Goal: Information Seeking & Learning: Learn about a topic

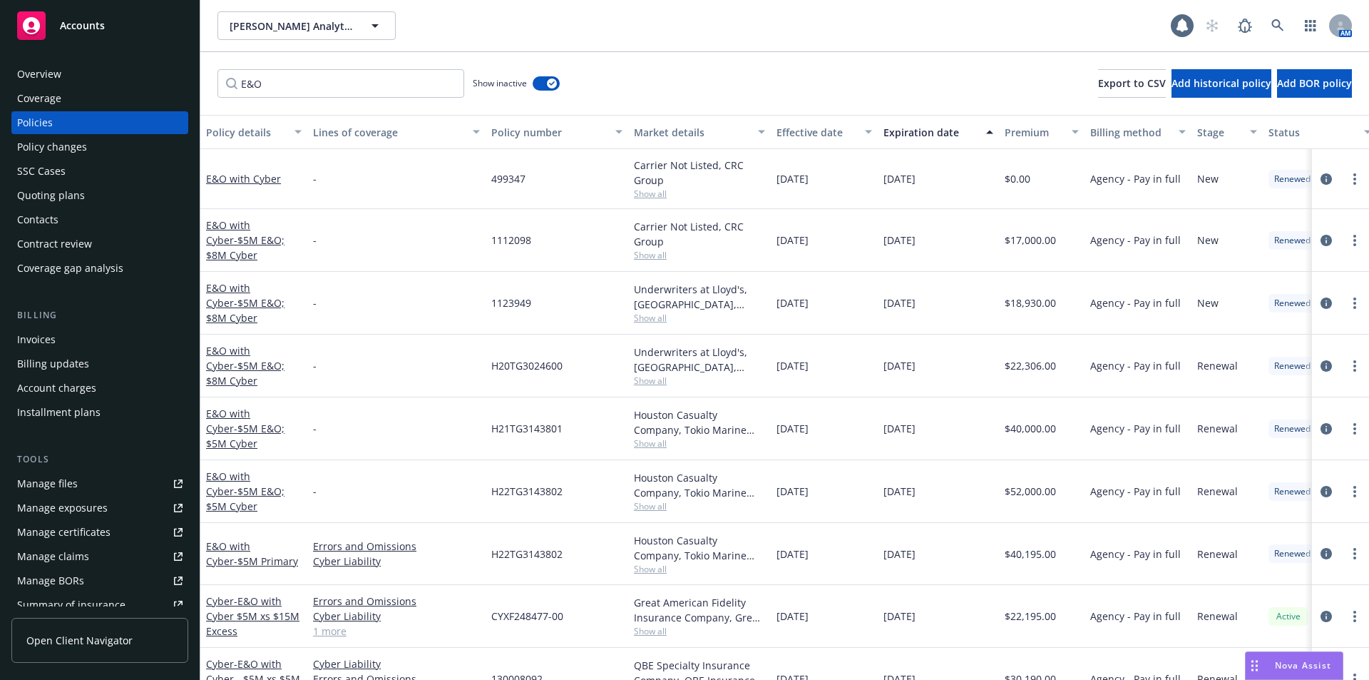
drag, startPoint x: 0, startPoint y: 0, endPoint x: 101, endPoint y: 29, distance: 105.4
click at [101, 29] on span "Accounts" at bounding box center [82, 25] width 45 height 11
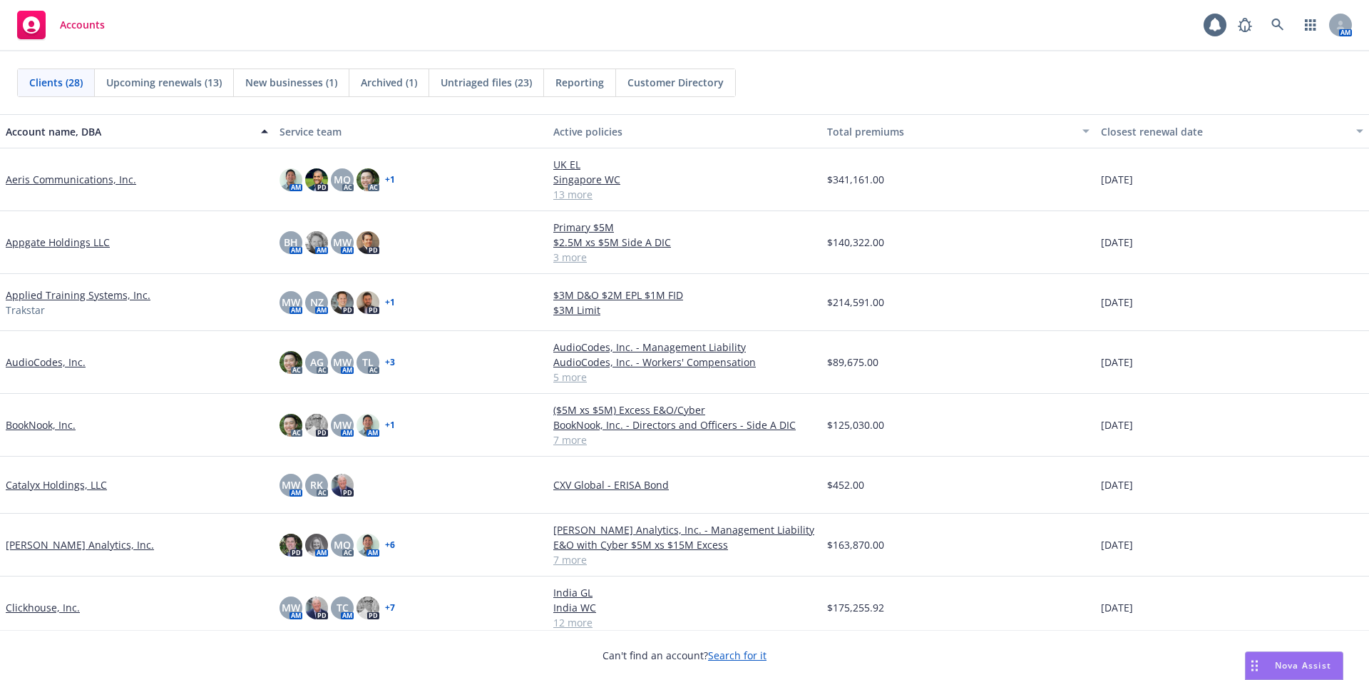
click at [863, 53] on div "Clients (28) Upcoming renewals (13) New businesses (1) Archived (1) Untriaged f…" at bounding box center [684, 82] width 1369 height 63
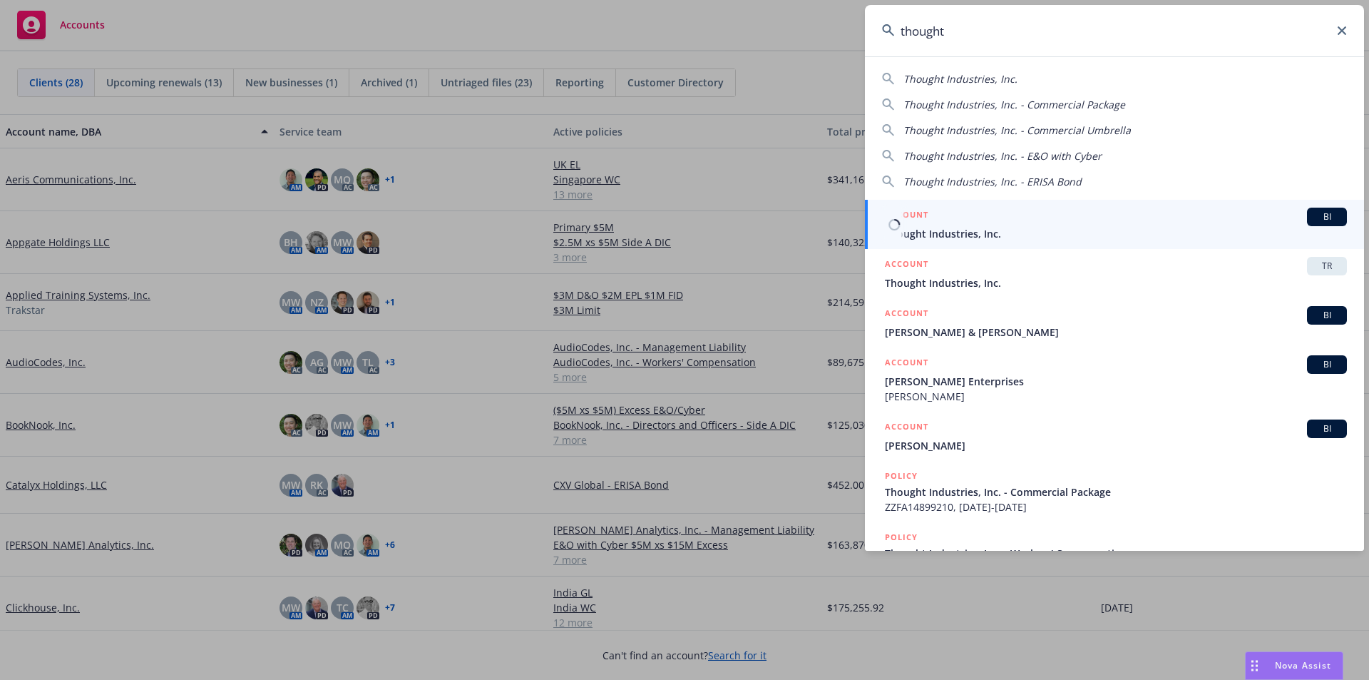
type input "thought"
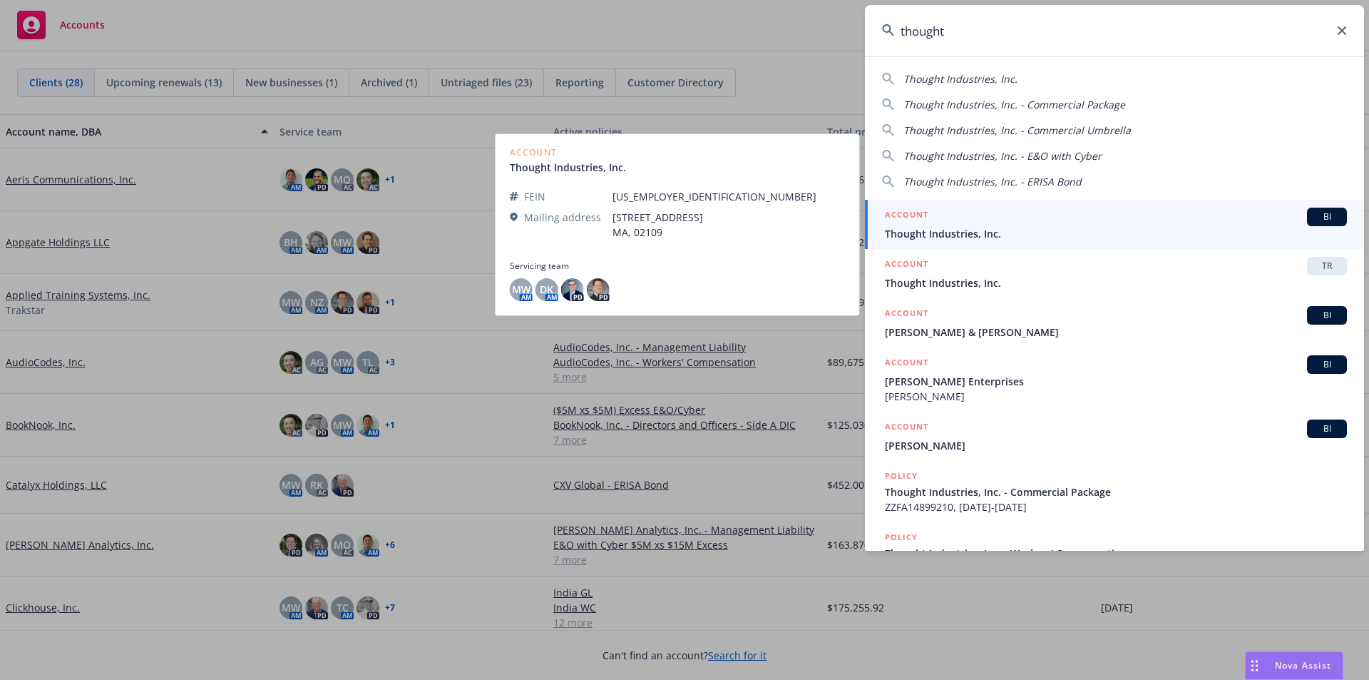
click at [1011, 237] on span "Thought Industries, Inc." at bounding box center [1116, 233] width 462 height 15
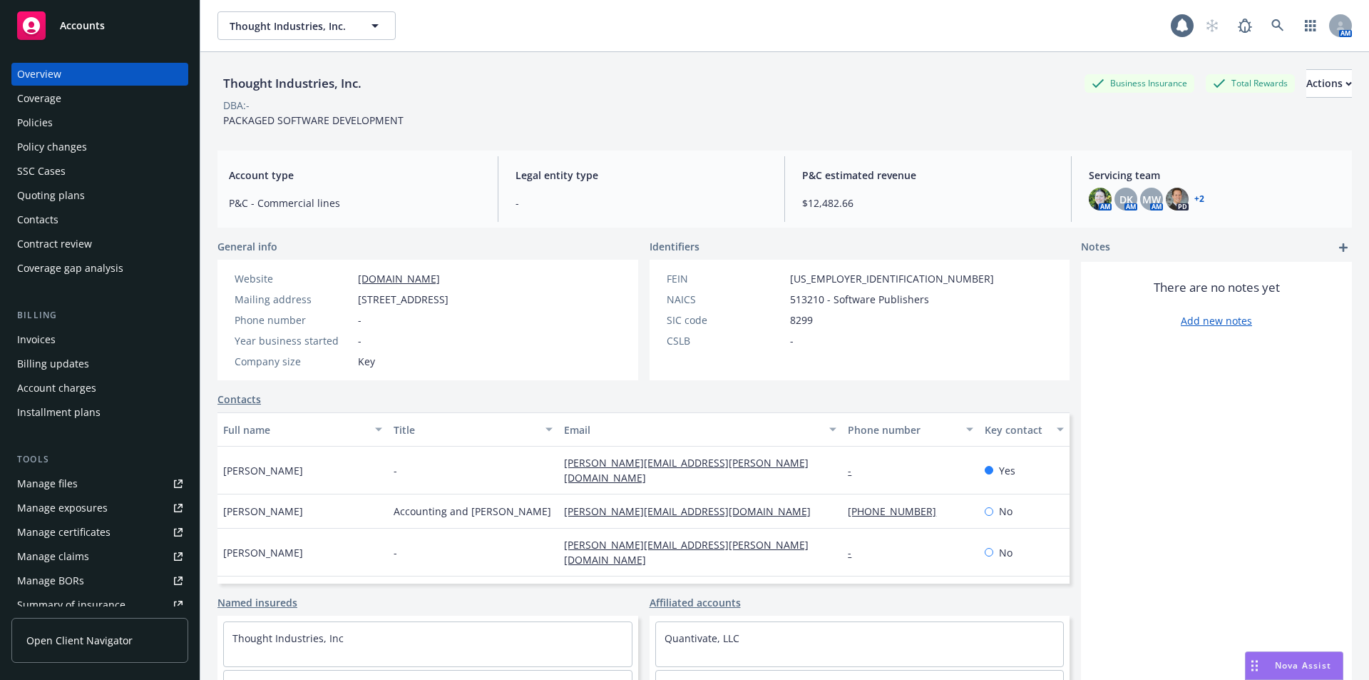
click at [53, 198] on div "Quoting plans" at bounding box center [51, 195] width 68 height 23
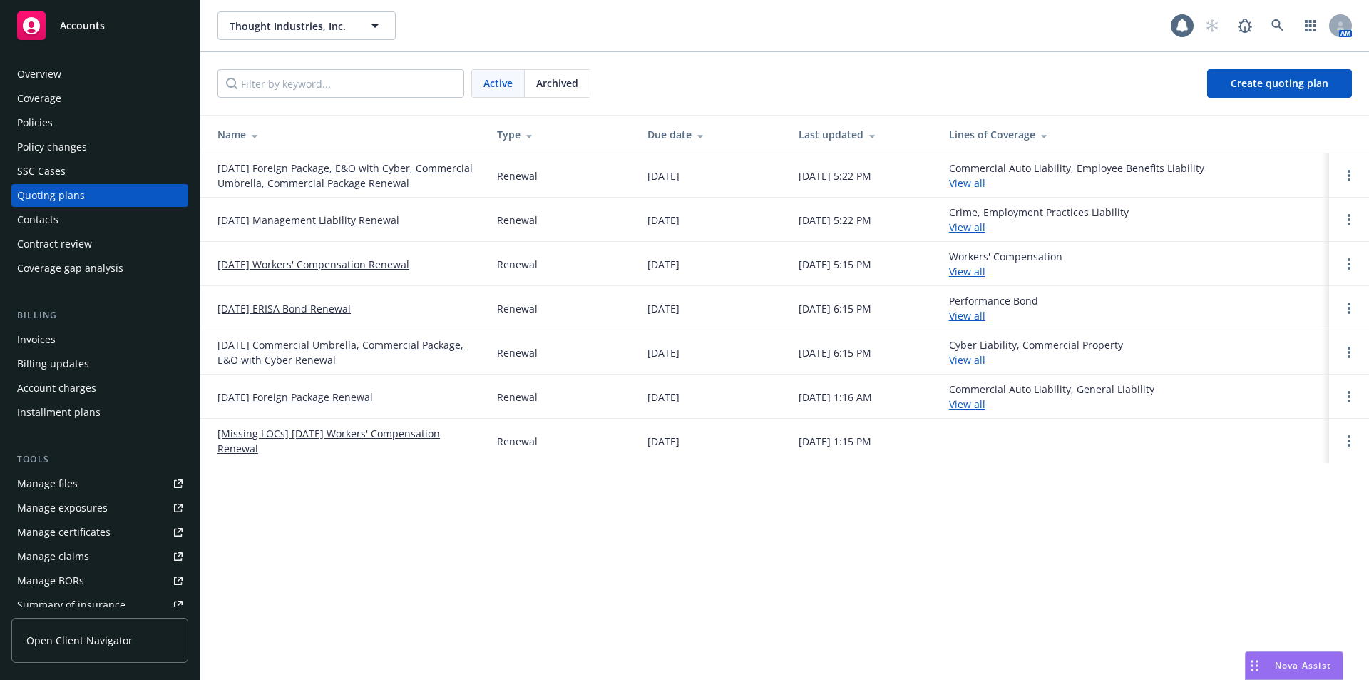
click at [252, 184] on link "08/29/25 Foreign Package, E&O with Cyber, Commercial Umbrella, Commercial Packa…" at bounding box center [345, 175] width 257 height 30
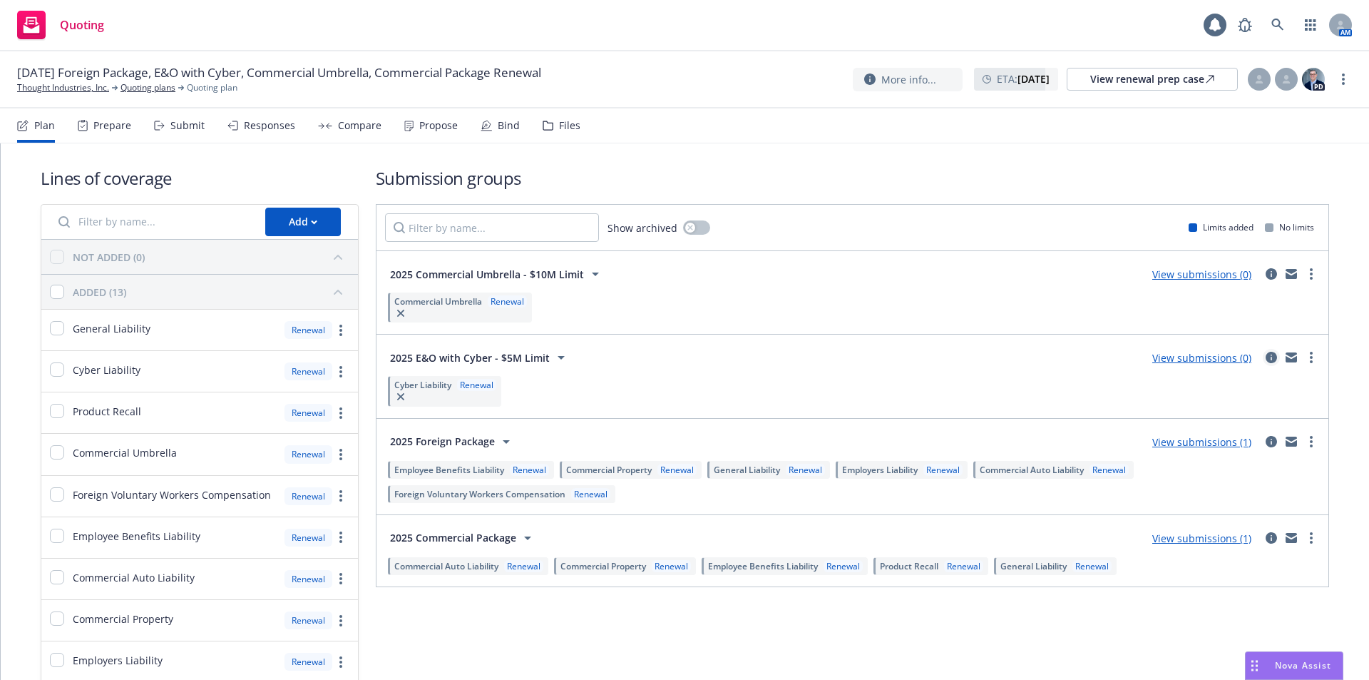
click at [1266, 354] on icon "circleInformation" at bounding box center [1271, 357] width 11 height 11
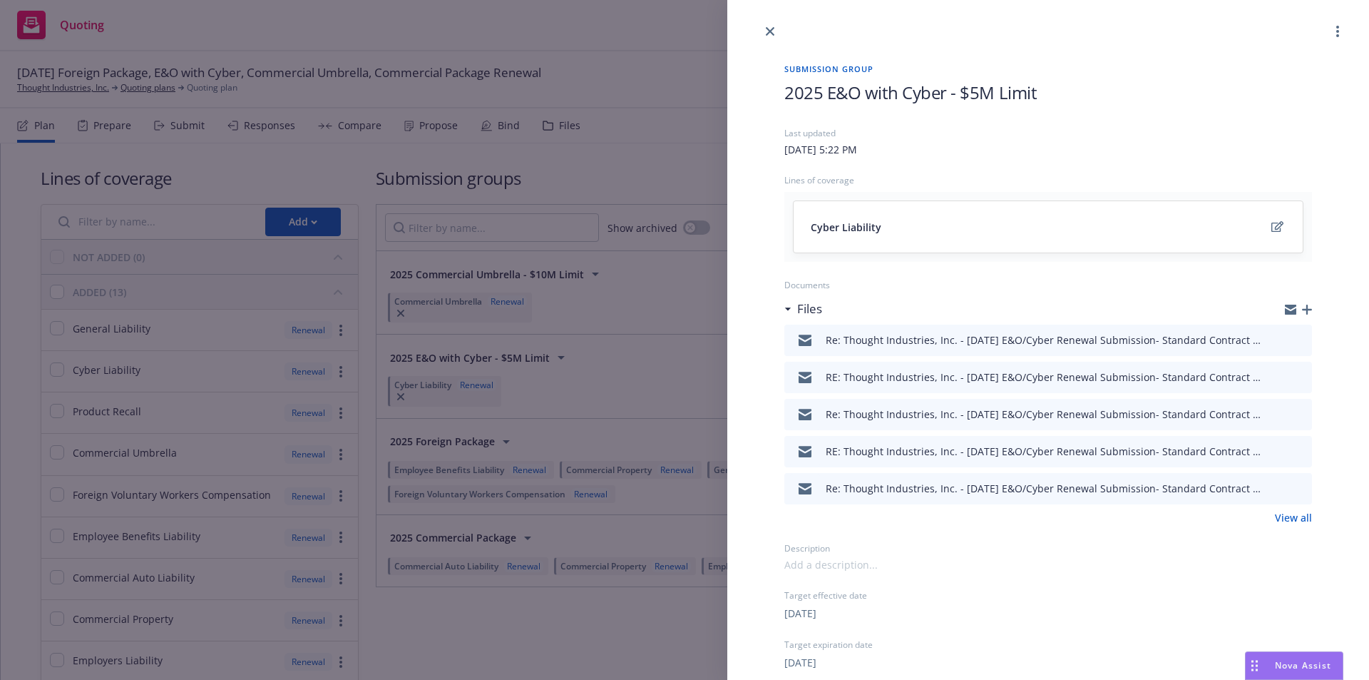
click at [1292, 342] on icon "preview file" at bounding box center [1298, 339] width 13 height 10
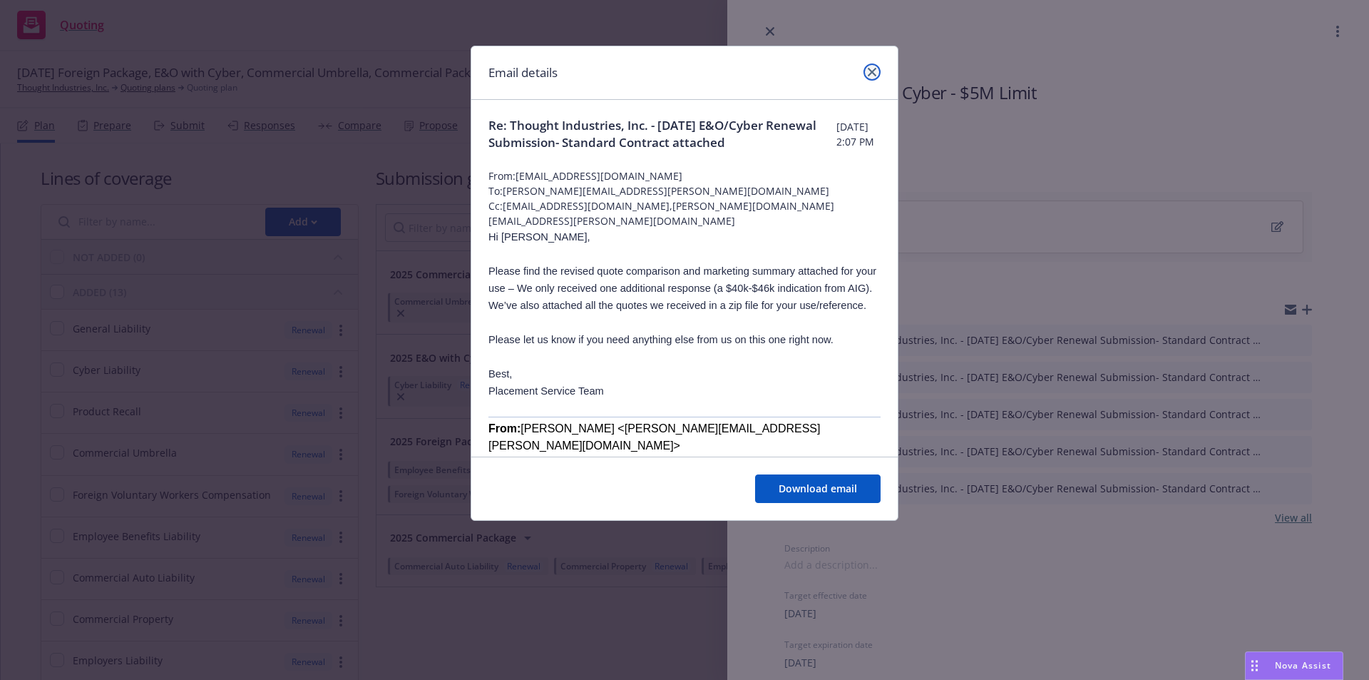
click at [867, 77] on link "close" at bounding box center [871, 71] width 17 height 17
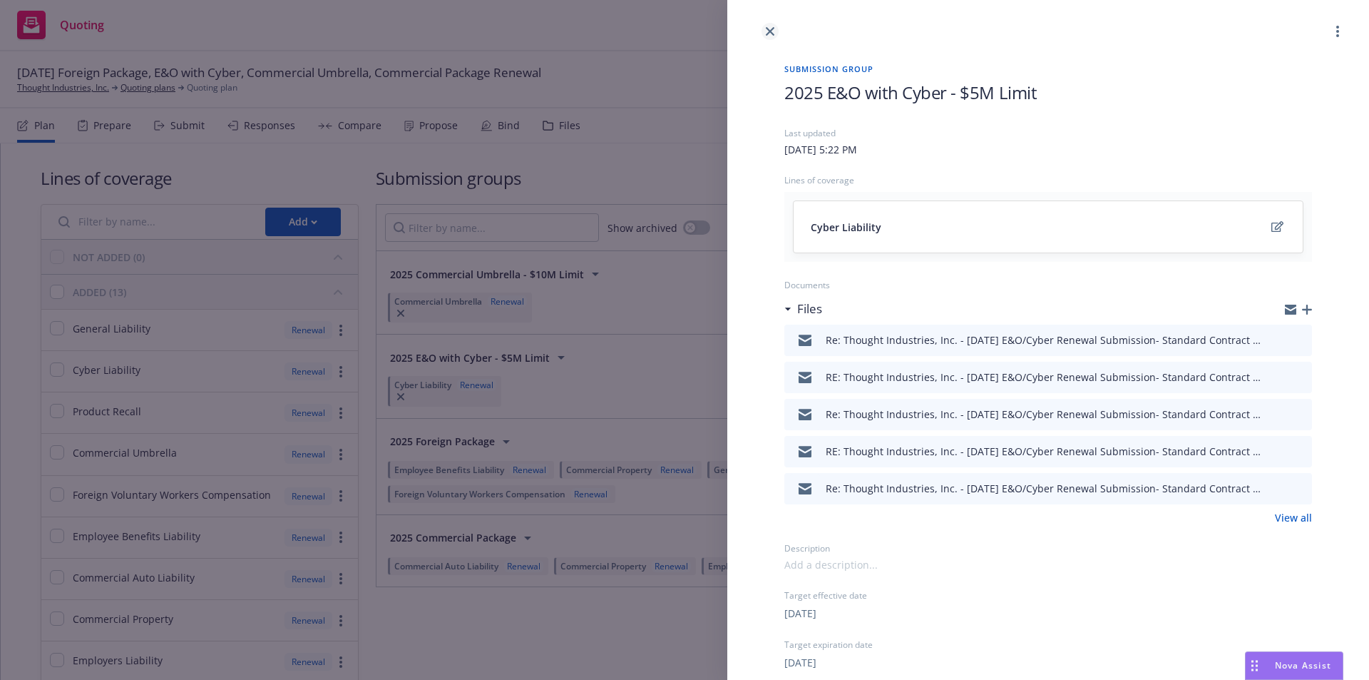
click at [765, 32] on link "close" at bounding box center [770, 31] width 17 height 17
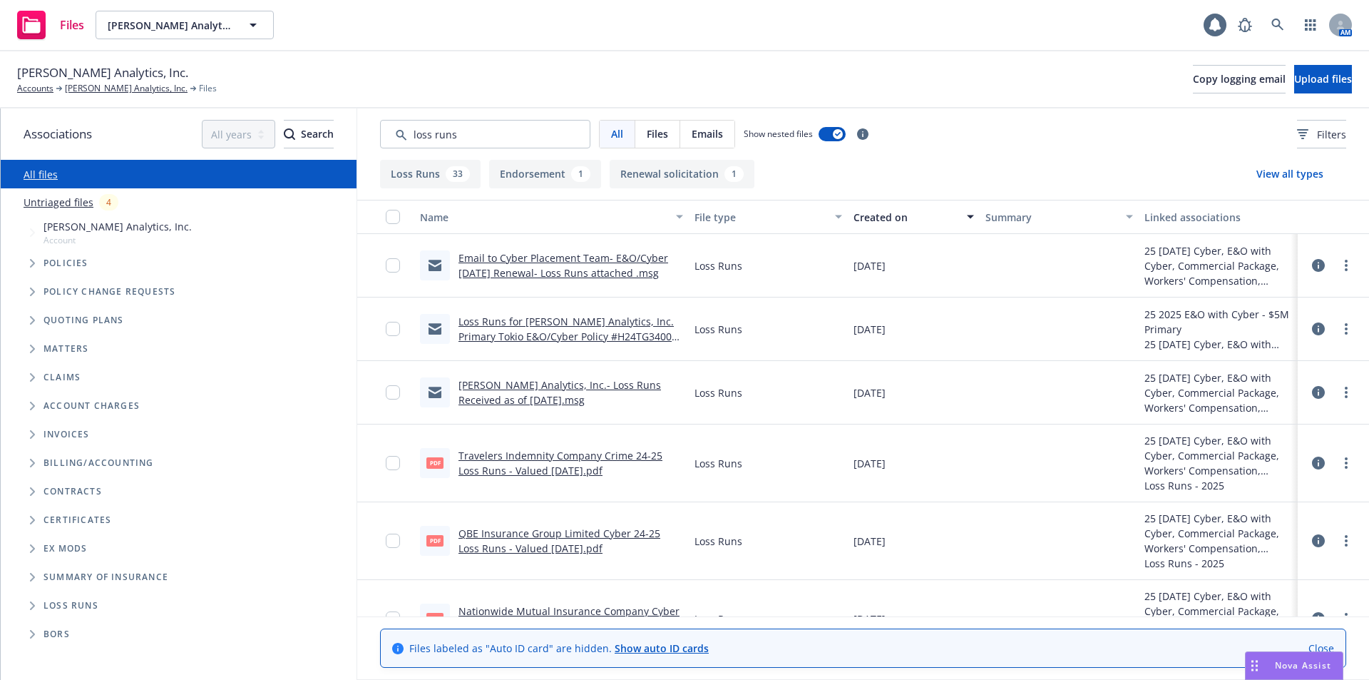
click at [577, 26] on div "Files Clara Analytics, Inc. Clara Analytics, Inc. 1 AM" at bounding box center [684, 25] width 1369 height 51
click at [655, 21] on div "Files Clara Analytics, Inc. Clara Analytics, Inc. 1 AM" at bounding box center [684, 25] width 1369 height 51
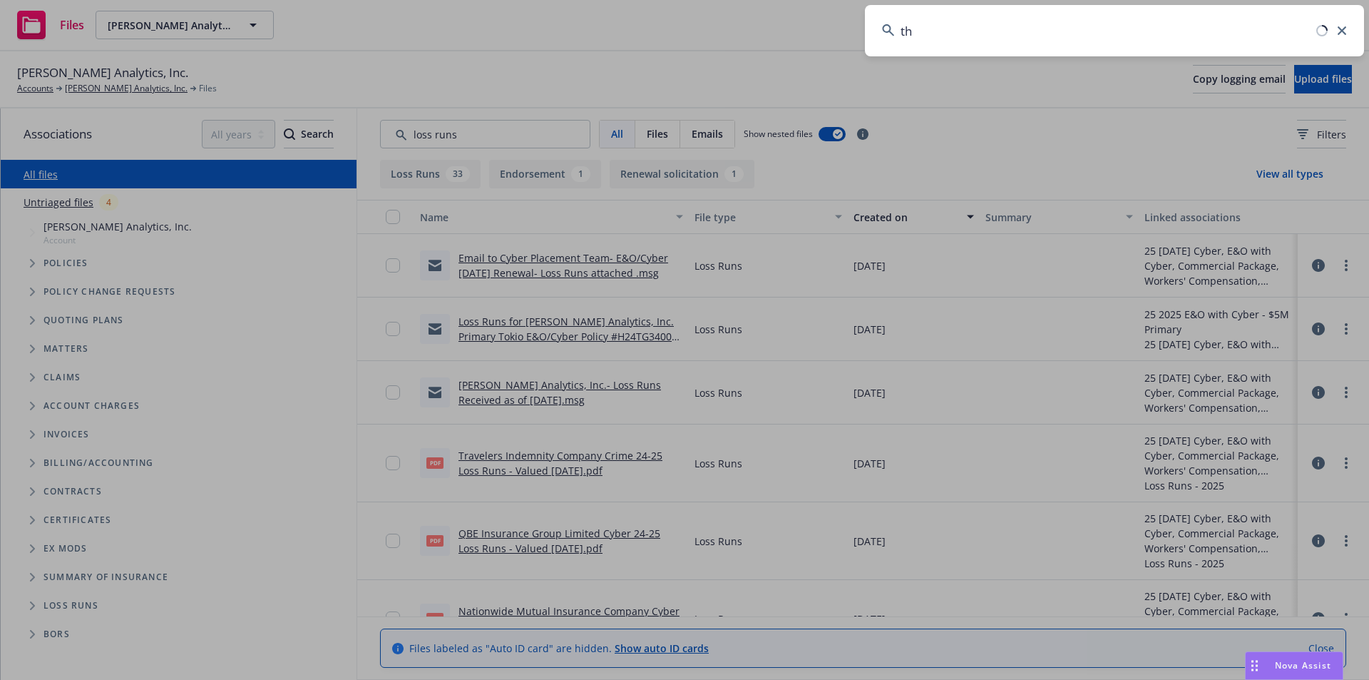
type input "t"
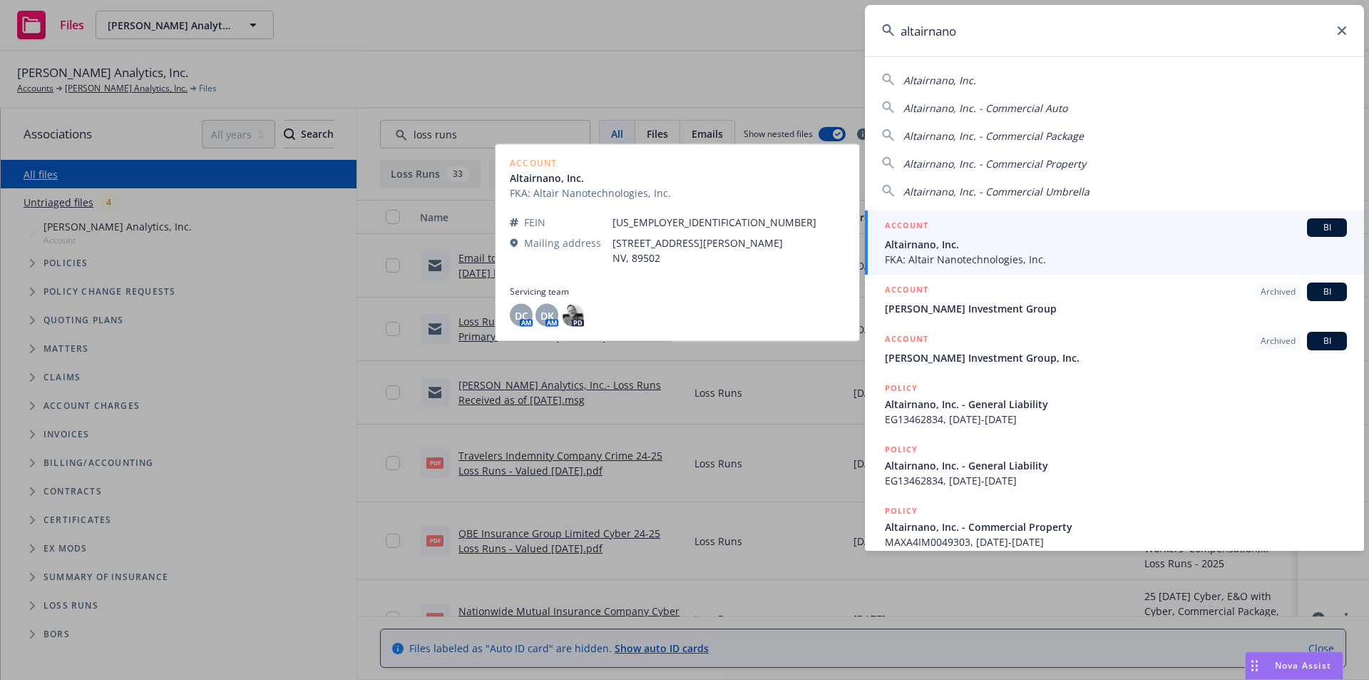
type input "altairnano"
click at [1154, 242] on span "Altairnano, Inc." at bounding box center [1116, 244] width 462 height 15
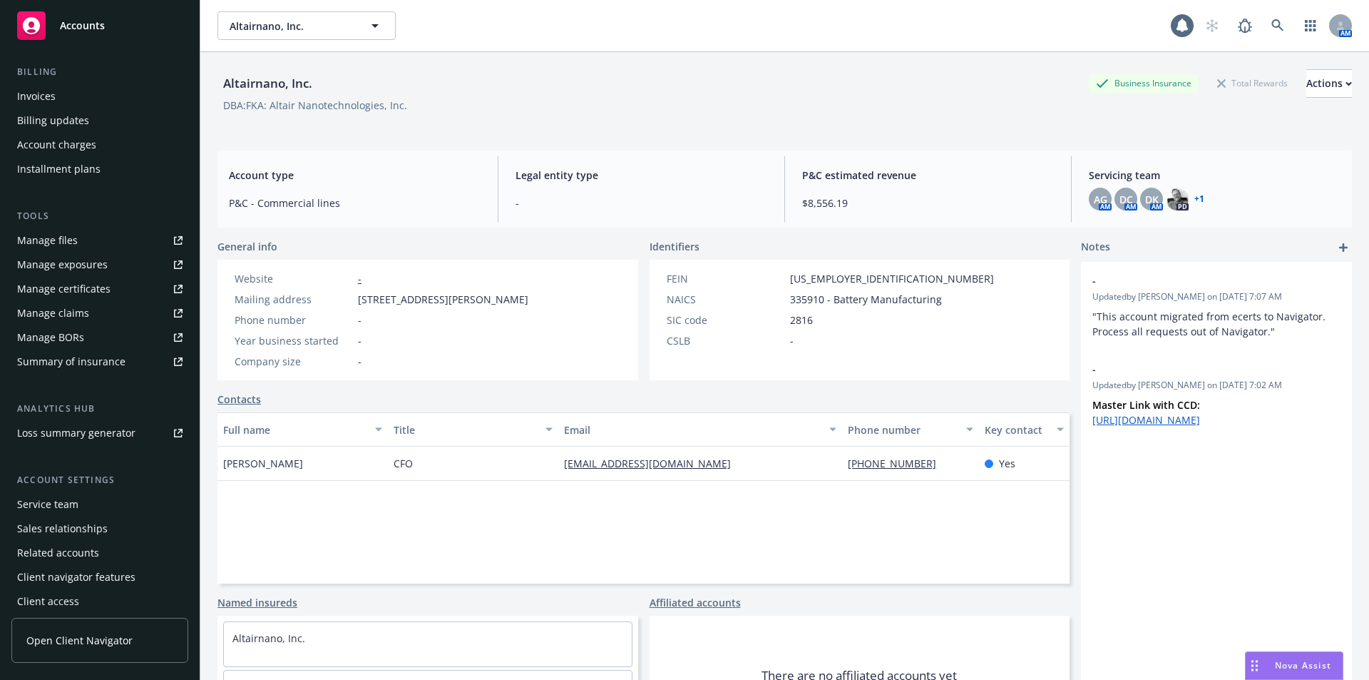
scroll to position [250, 0]
click at [79, 495] on div "Service team" at bounding box center [99, 497] width 165 height 23
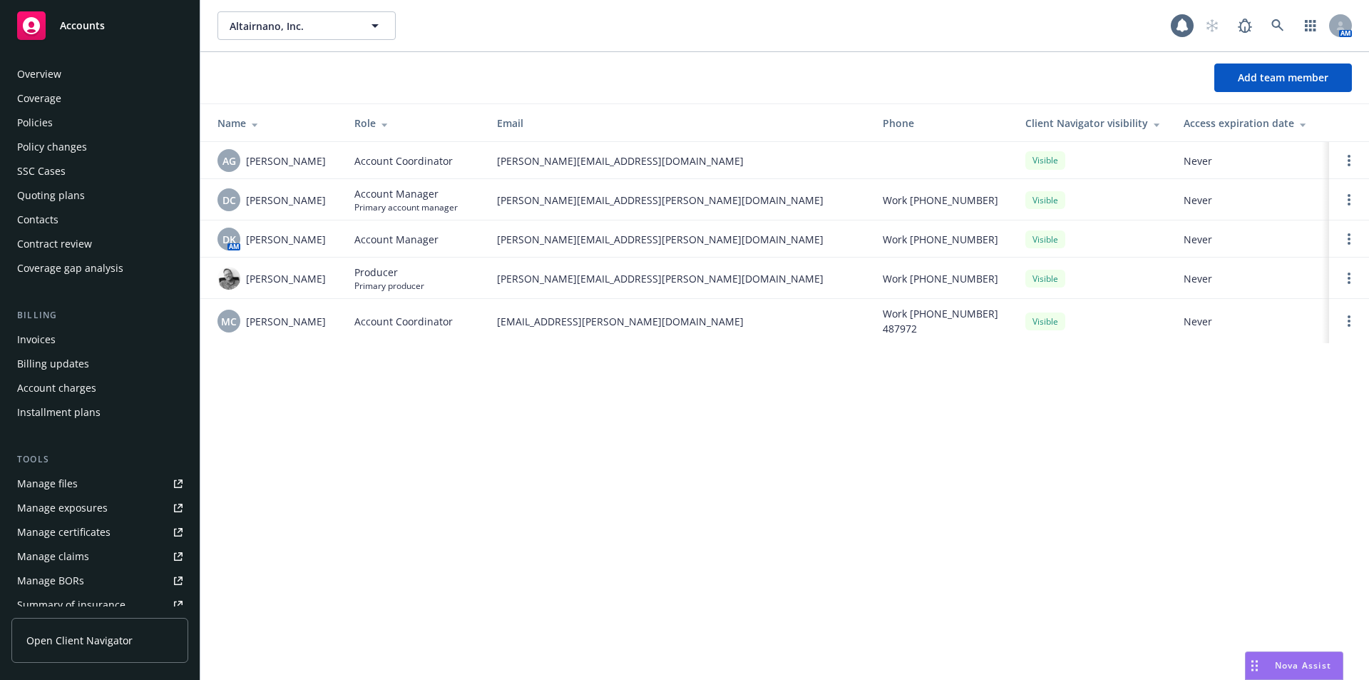
click at [68, 118] on div "Policies" at bounding box center [99, 122] width 165 height 23
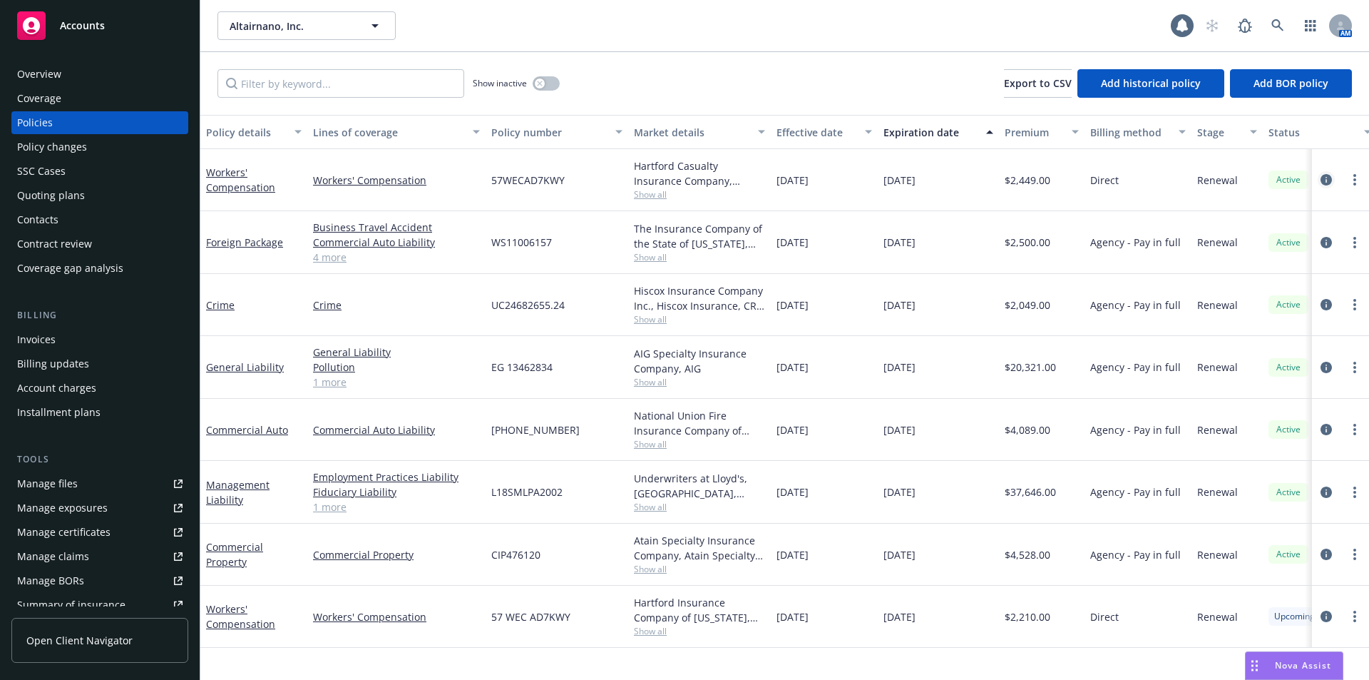
click at [1327, 178] on icon "circleInformation" at bounding box center [1326, 179] width 11 height 11
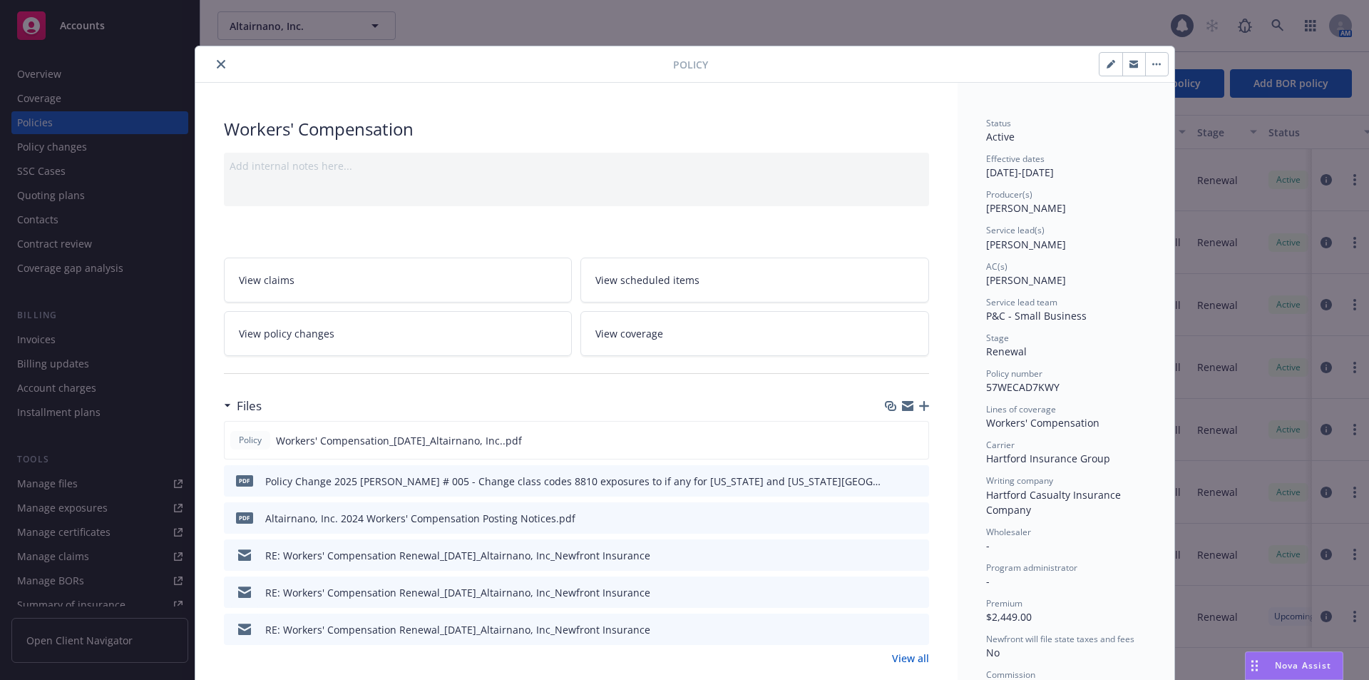
click at [217, 61] on icon "close" at bounding box center [221, 64] width 9 height 9
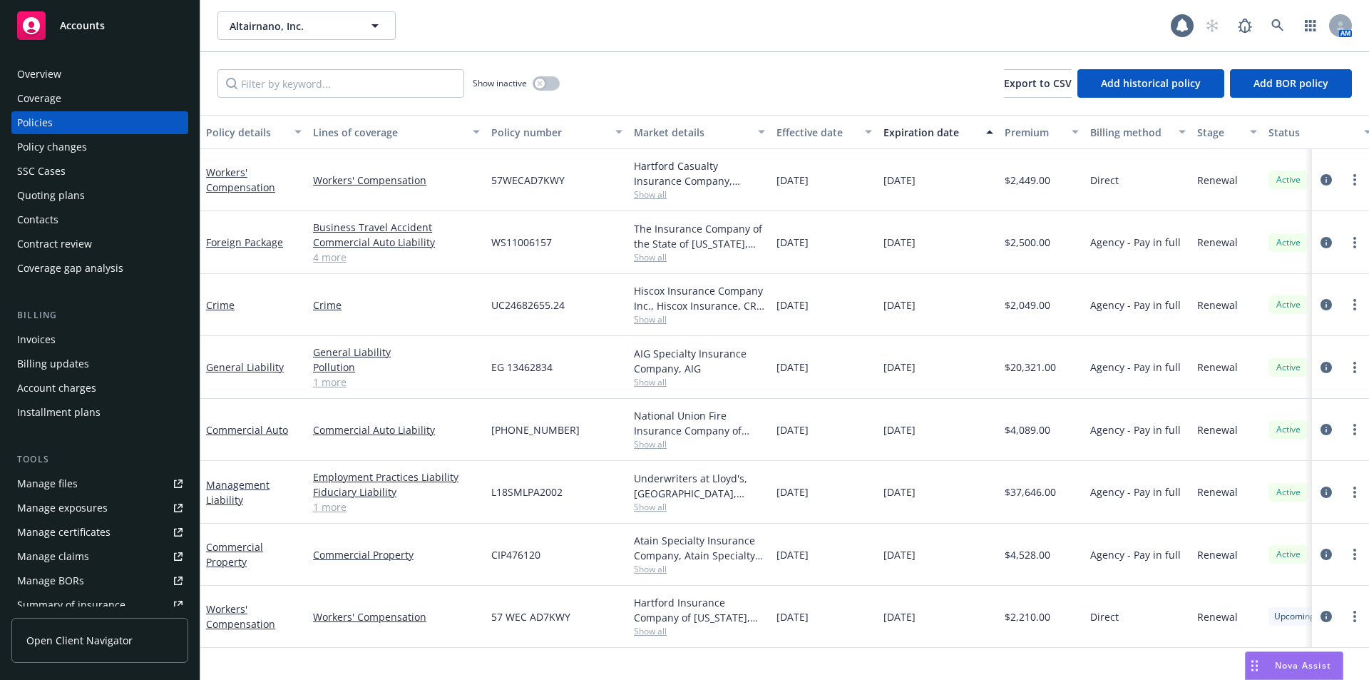
click at [337, 380] on link "1 more" at bounding box center [396, 381] width 167 height 15
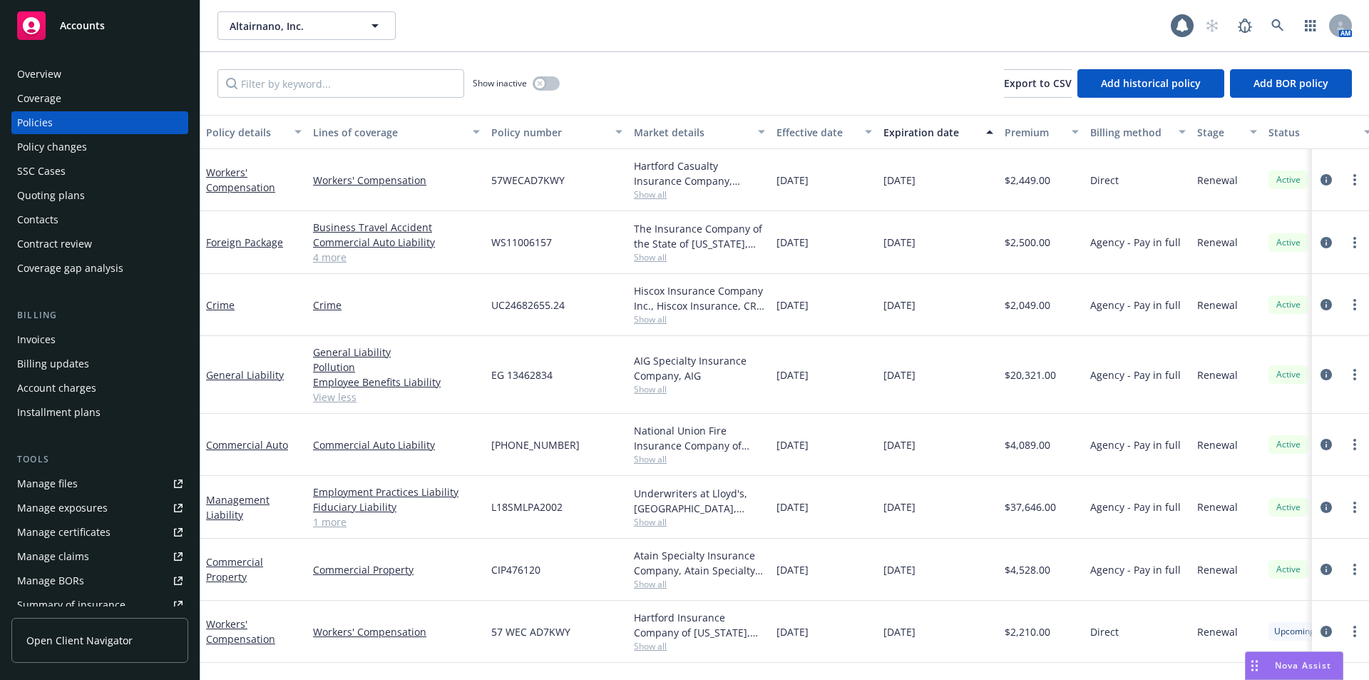
click at [321, 396] on link "View less" at bounding box center [396, 396] width 167 height 15
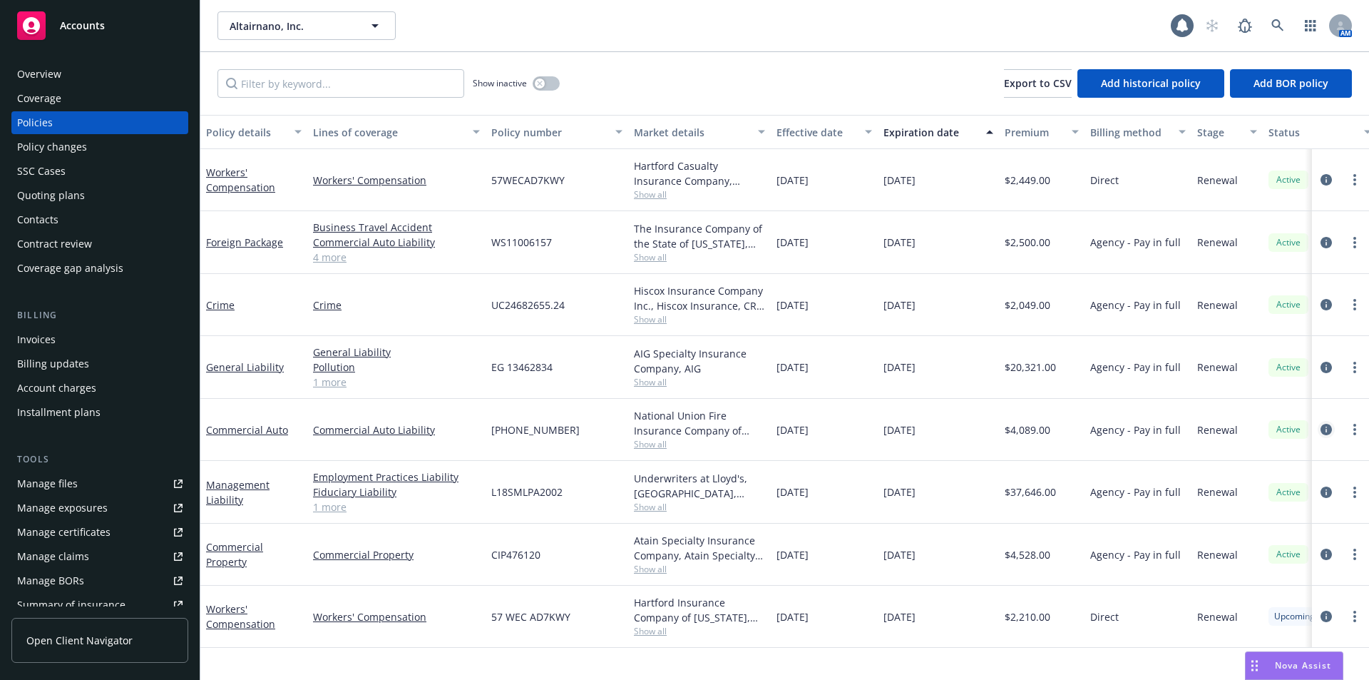
click at [1326, 431] on icon "circleInformation" at bounding box center [1326, 429] width 11 height 11
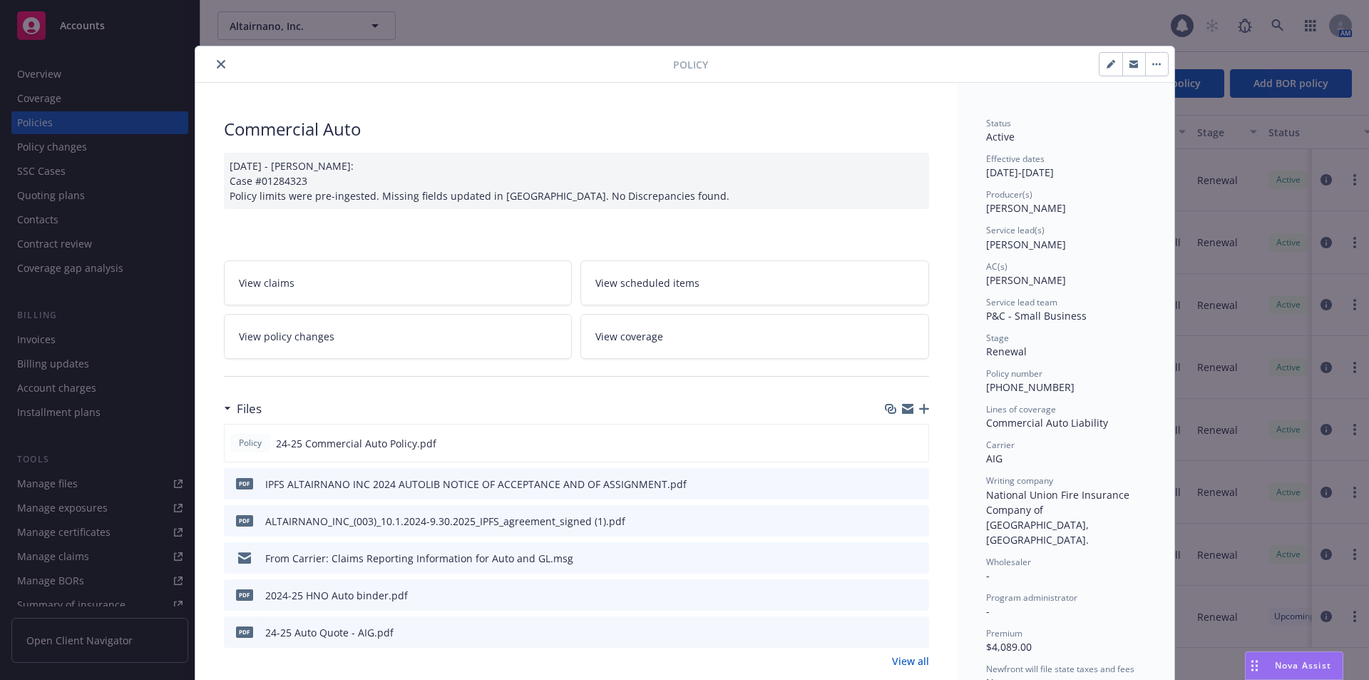
click at [217, 66] on icon "close" at bounding box center [221, 64] width 9 height 9
